Goal: Information Seeking & Learning: Learn about a topic

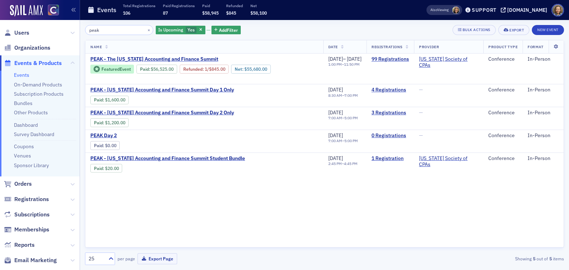
drag, startPoint x: 105, startPoint y: 29, endPoint x: 55, endPoint y: 11, distance: 53.6
click at [56, 15] on div "Users Organizations Events & Products Events On-Demand Products Subscription Pr…" at bounding box center [284, 135] width 569 height 270
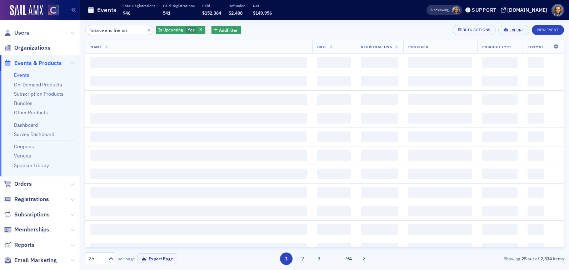
type input "finance and friends"
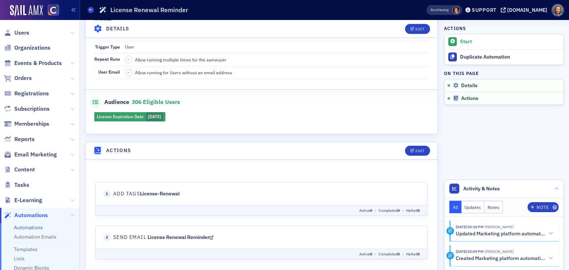
scroll to position [143, 0]
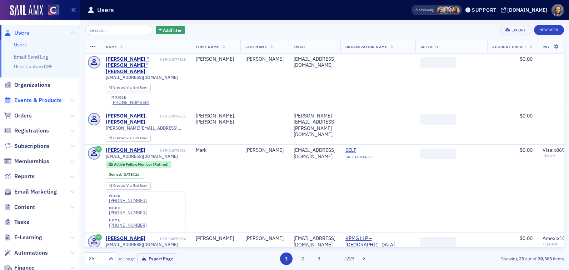
click at [32, 98] on span "Events & Products" at bounding box center [38, 101] width 48 height 8
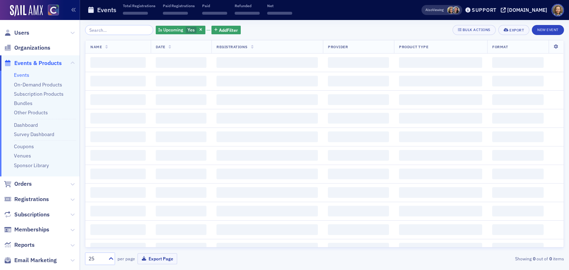
drag, startPoint x: 117, startPoint y: 31, endPoint x: 123, endPoint y: 10, distance: 21.8
click at [117, 28] on input "search" at bounding box center [119, 30] width 68 height 10
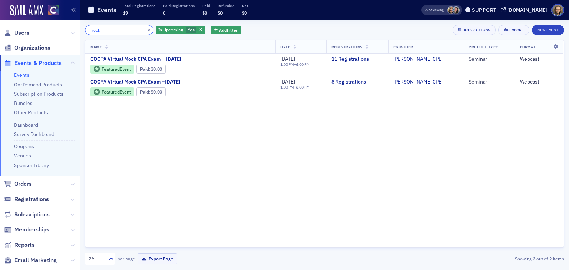
drag, startPoint x: 109, startPoint y: 30, endPoint x: 53, endPoint y: 26, distance: 56.2
click at [54, 26] on div "Users Organizations Events & Products Events On-Demand Products Subscription Pr…" at bounding box center [284, 135] width 569 height 270
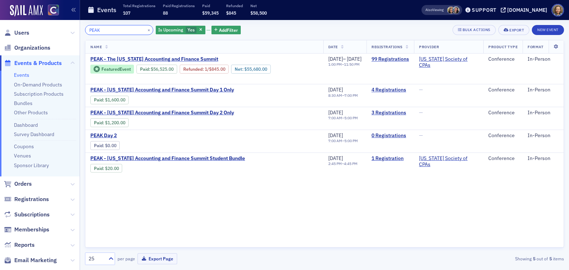
drag, startPoint x: 110, startPoint y: 30, endPoint x: 73, endPoint y: 28, distance: 36.8
click at [73, 28] on div "Users Organizations Events & Products Events On-Demand Products Subscription Pr…" at bounding box center [284, 135] width 569 height 270
type input "PEAK"
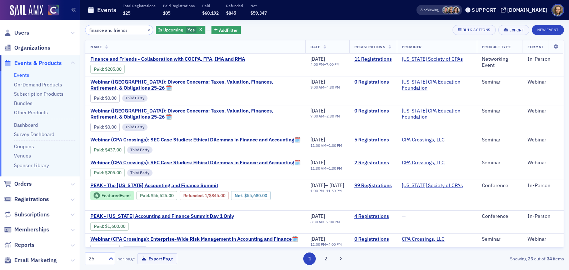
drag, startPoint x: 131, startPoint y: 30, endPoint x: 23, endPoint y: 5, distance: 111.3
click at [23, 7] on div "Users Organizations Events & Products Events On-Demand Products Subscription Pr…" at bounding box center [284, 135] width 569 height 270
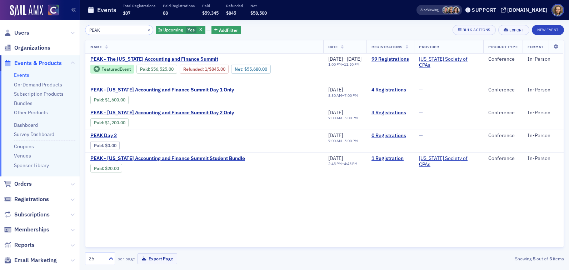
drag, startPoint x: 108, startPoint y: 30, endPoint x: 54, endPoint y: 22, distance: 53.9
click at [55, 23] on div "Users Organizations Events & Products Events On-Demand Products Subscription Pr…" at bounding box center [284, 135] width 569 height 270
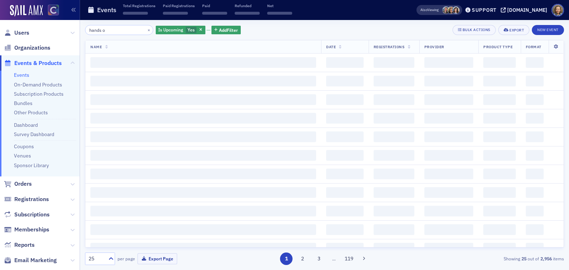
type input "hands on"
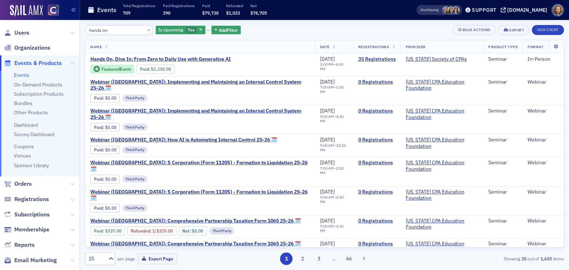
drag, startPoint x: 122, startPoint y: 31, endPoint x: 51, endPoint y: 16, distance: 72.1
click at [51, 16] on div "Users Organizations Events & Products Events On-Demand Products Subscription Pr…" at bounding box center [284, 135] width 569 height 270
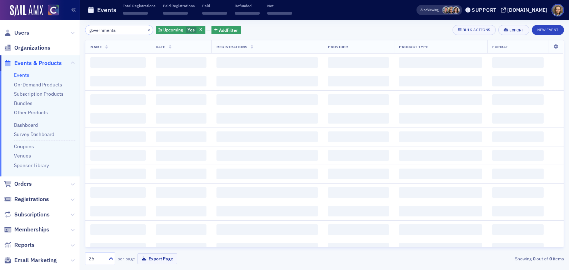
type input "governmental"
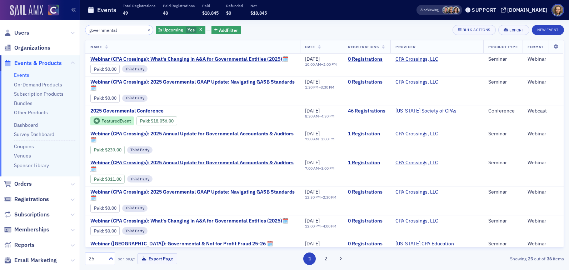
drag, startPoint x: 123, startPoint y: 32, endPoint x: 41, endPoint y: 6, distance: 85.9
click at [45, 6] on div "Users Organizations Events & Products Events On-Demand Products Subscription Pr…" at bounding box center [284, 135] width 569 height 270
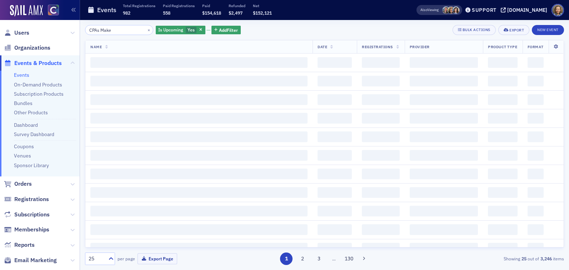
type input "CPAs Make"
